Goal: Information Seeking & Learning: Learn about a topic

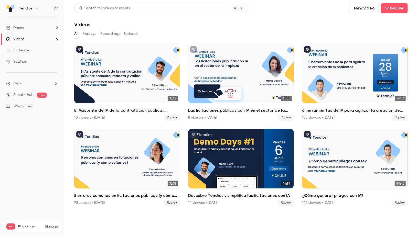
click at [46, 24] on link "Events 2" at bounding box center [32, 27] width 64 height 11
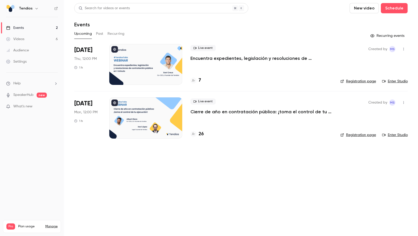
click at [199, 79] on h4 "7" at bounding box center [200, 80] width 2 height 7
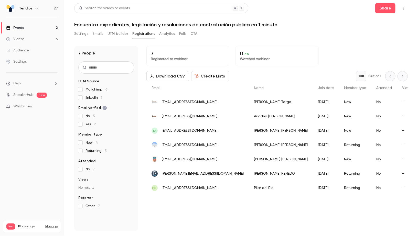
click at [47, 31] on link "Events 2" at bounding box center [32, 27] width 64 height 11
